Goal: Task Accomplishment & Management: Use online tool/utility

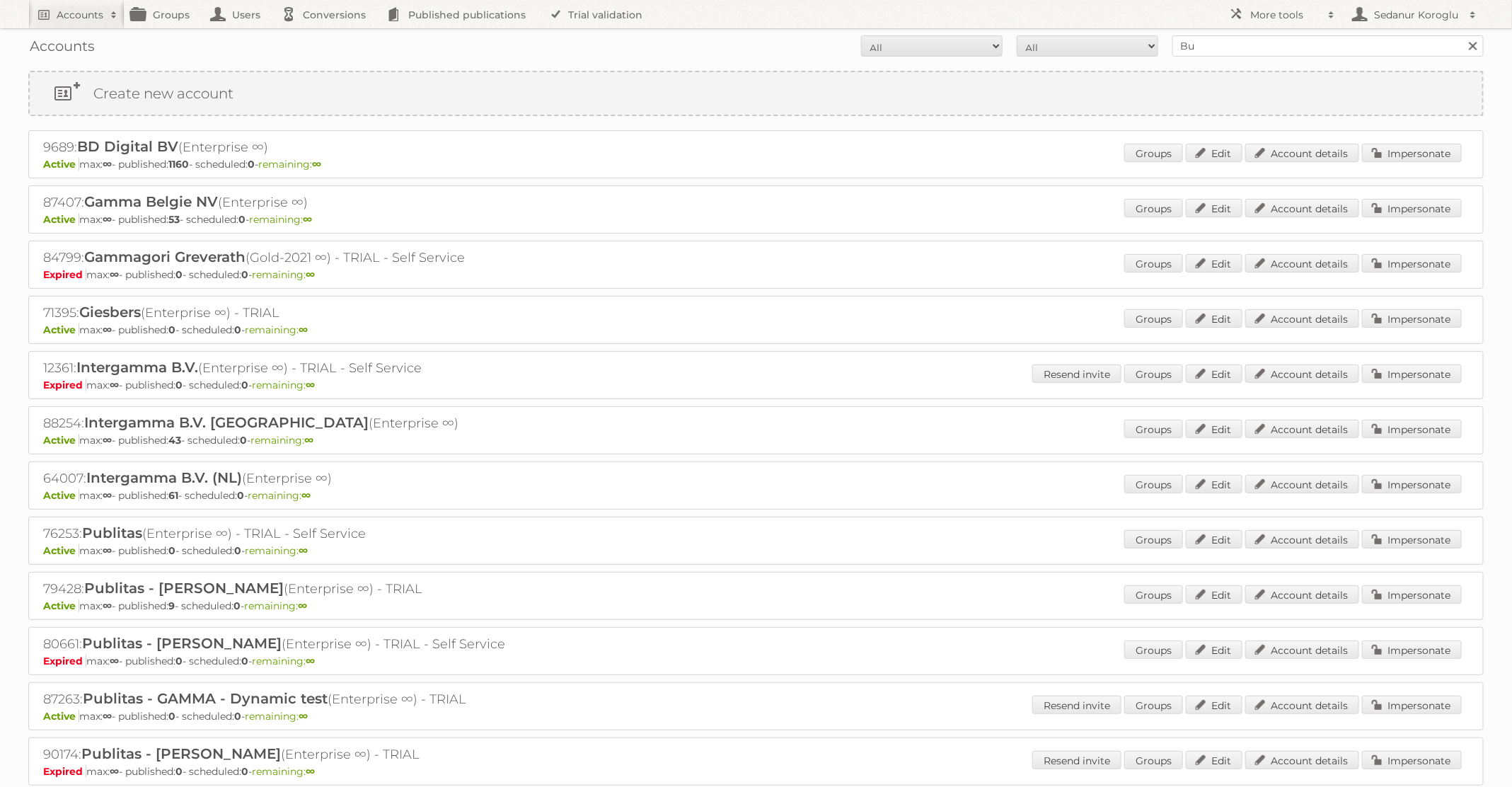
type input "[DOMAIN_NAME]"
click at [1462, 36] on input "Search" at bounding box center [1472, 46] width 22 height 22
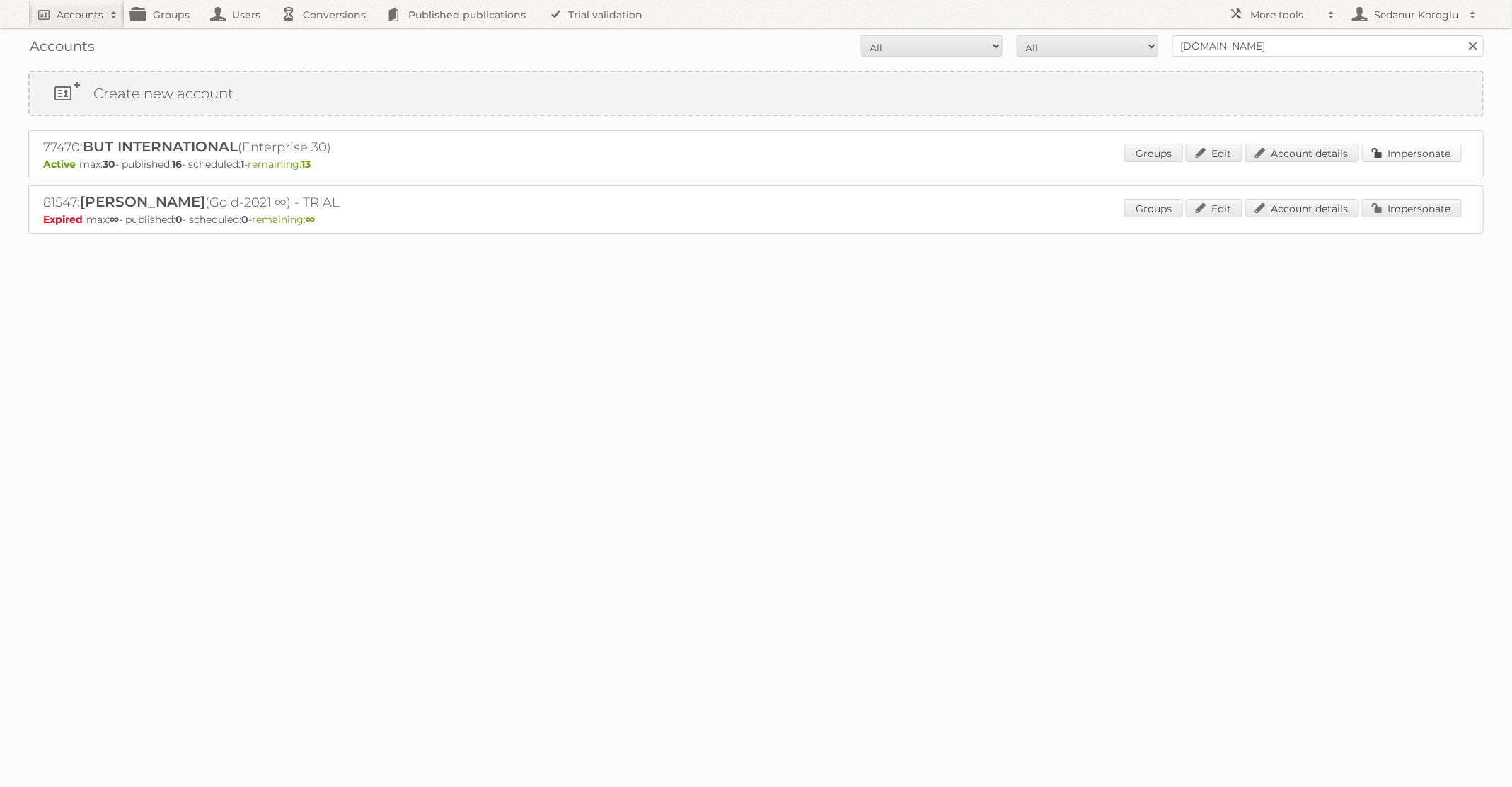
click at [1410, 155] on link "Impersonate" at bounding box center [1412, 153] width 100 height 19
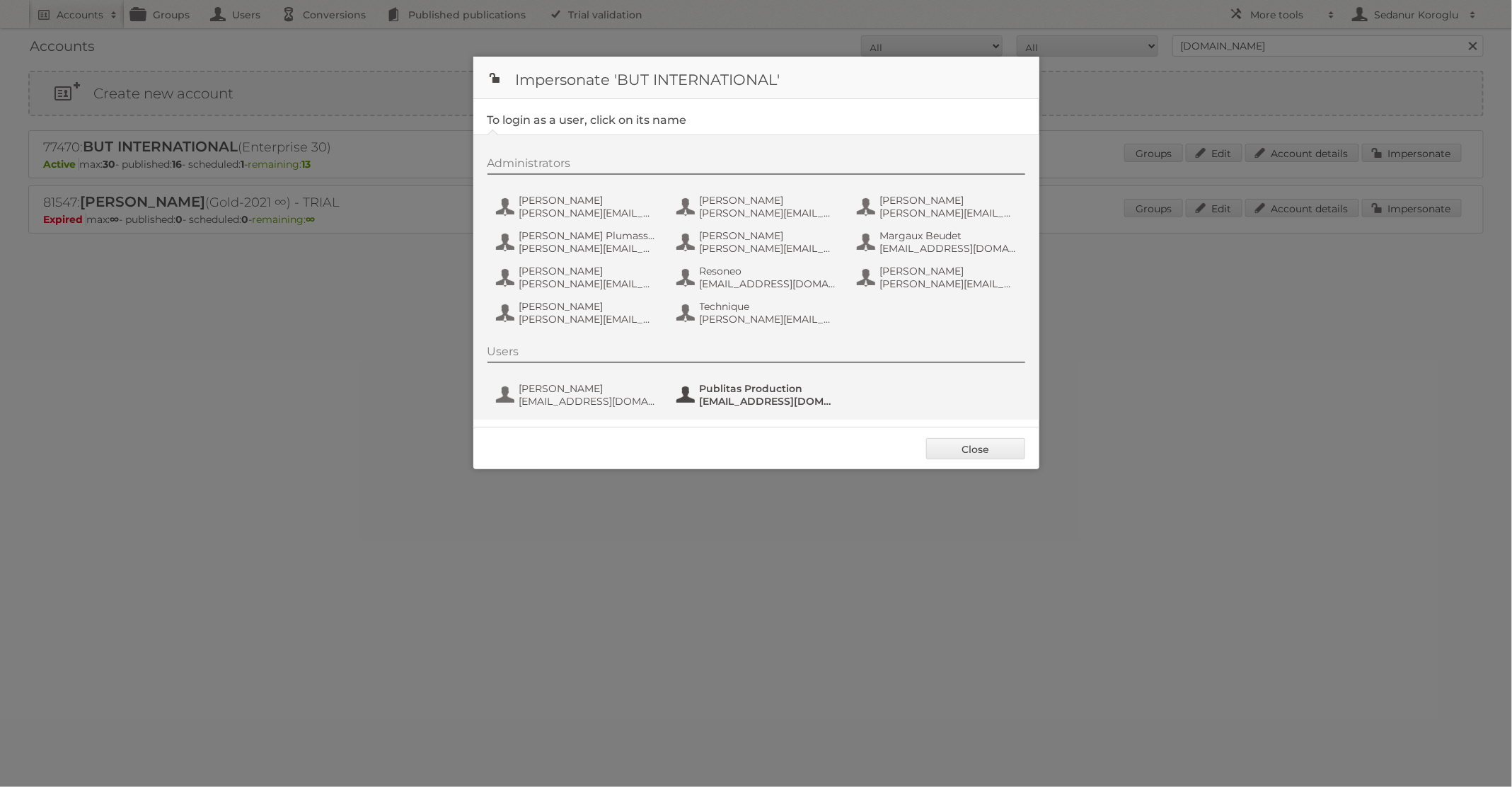
click at [799, 400] on span "[EMAIL_ADDRESS][DOMAIN_NAME][DOMAIN_NAME]" at bounding box center [768, 401] width 137 height 13
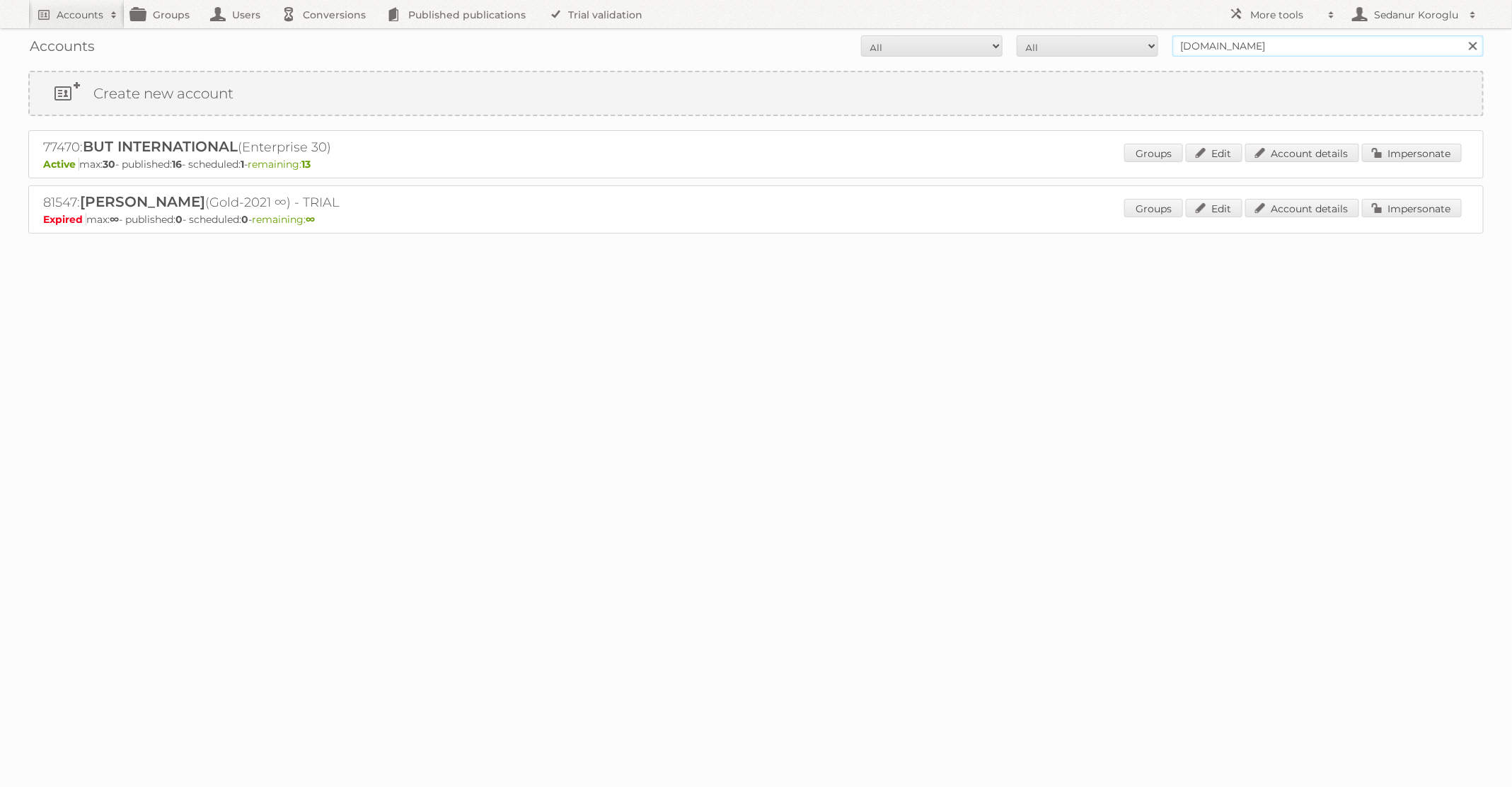
drag, startPoint x: 1263, startPoint y: 50, endPoint x: 1130, endPoint y: 24, distance: 135.5
click at [1130, 24] on body "Accounts Search Advanced Search Create new account Groups Users Conversions Pub…" at bounding box center [756, 394] width 1512 height 787
type input "Plus Retail"
click at [1462, 36] on input "Search" at bounding box center [1472, 46] width 22 height 22
click at [1399, 154] on link "Impersonate" at bounding box center [1412, 153] width 100 height 19
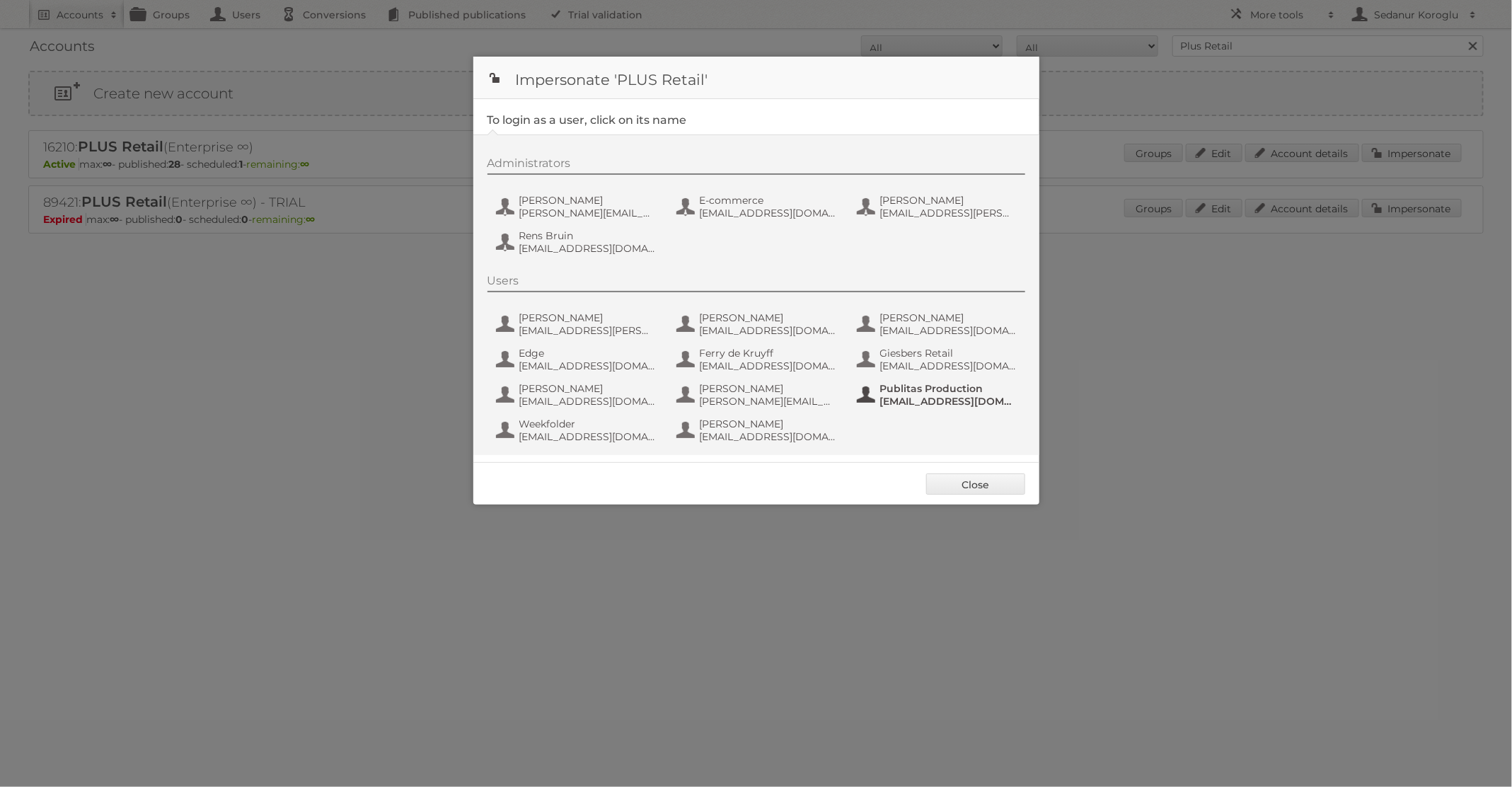
click at [905, 390] on span "Publitas Production" at bounding box center [949, 389] width 137 height 13
